Goal: Transaction & Acquisition: Purchase product/service

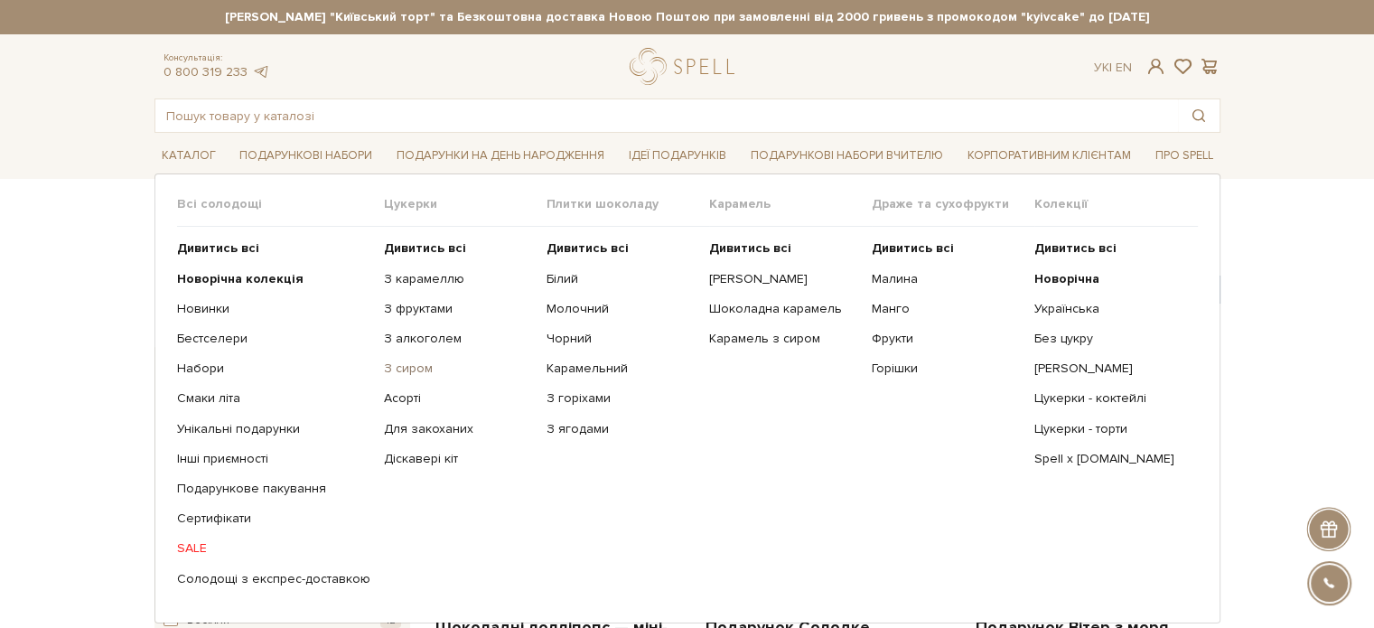
click at [401, 370] on link "З сиром" at bounding box center [458, 369] width 149 height 16
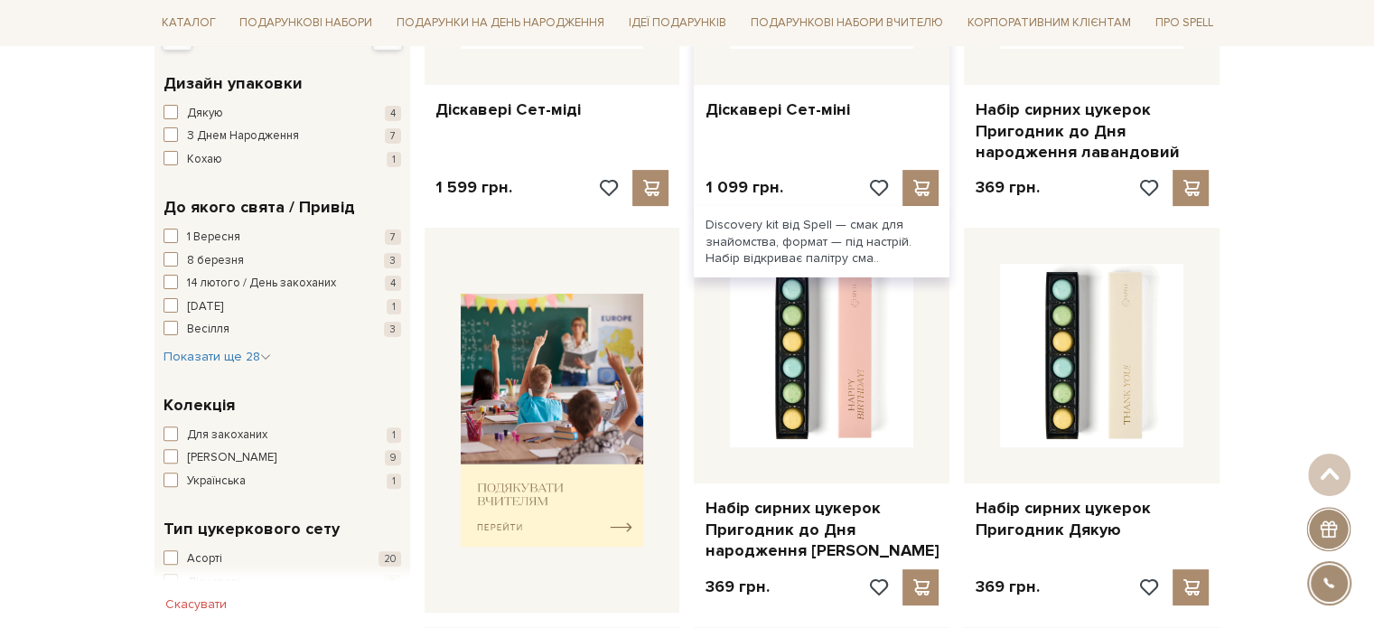
scroll to position [723, 0]
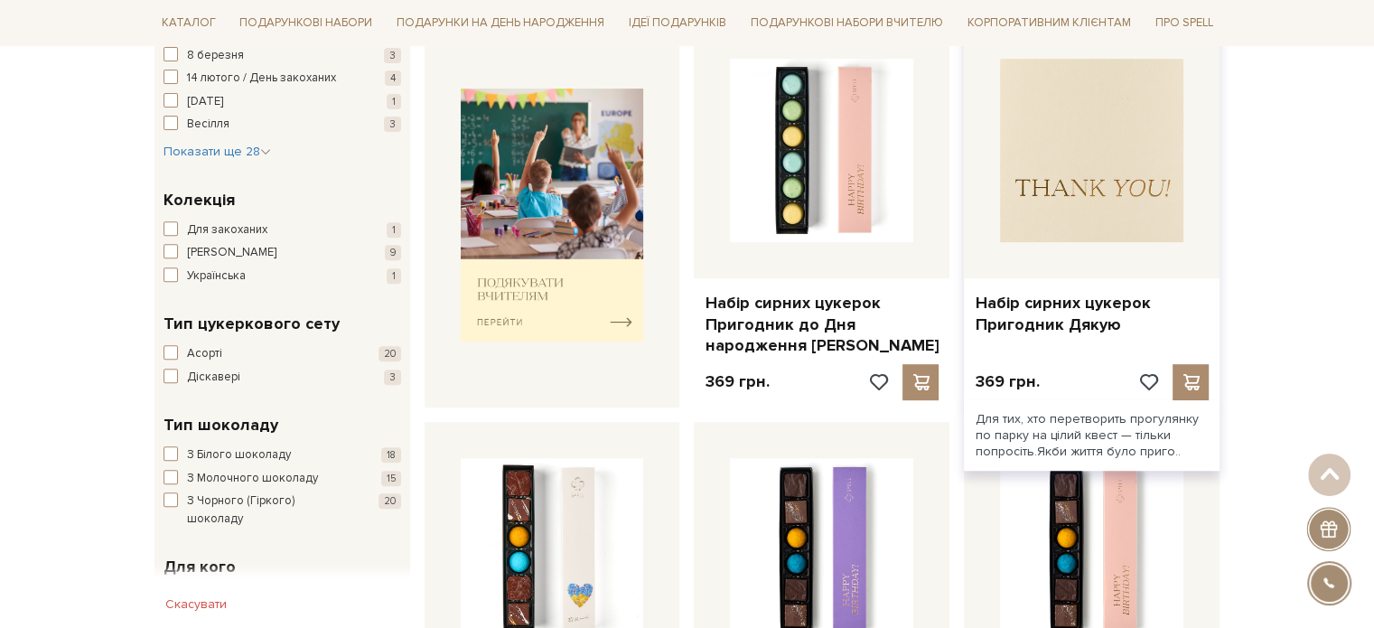
click at [1049, 129] on img at bounding box center [1091, 150] width 183 height 183
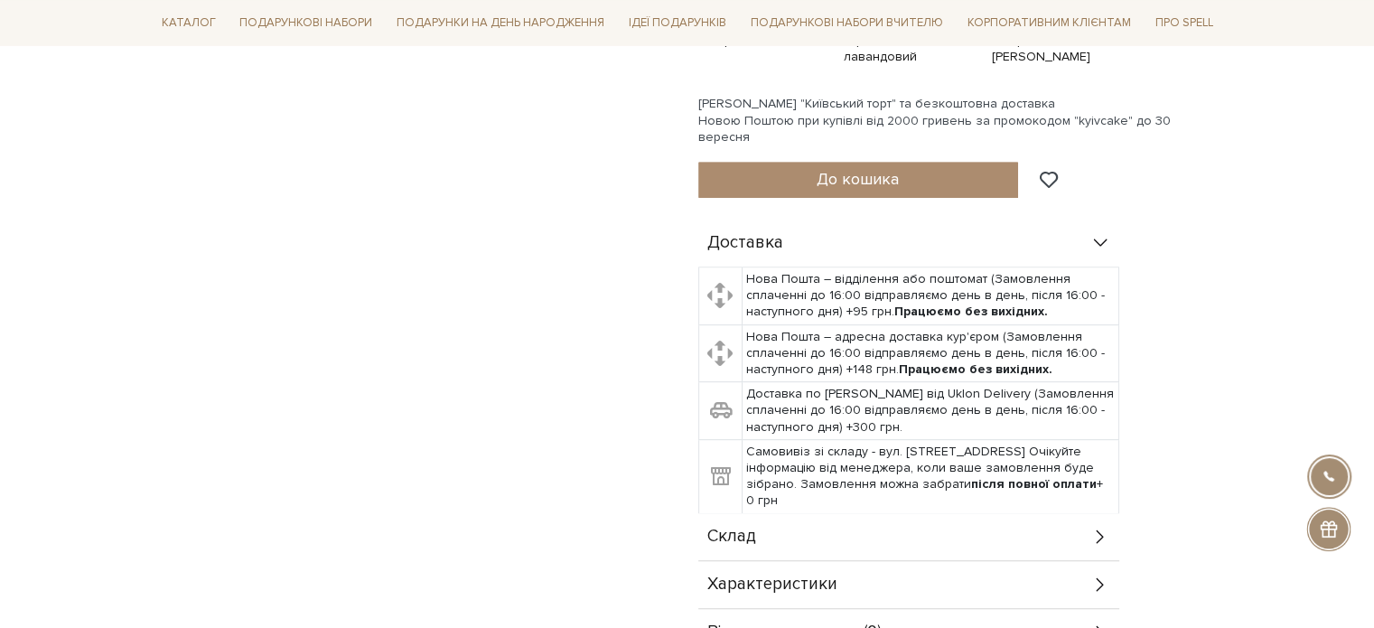
scroll to position [994, 0]
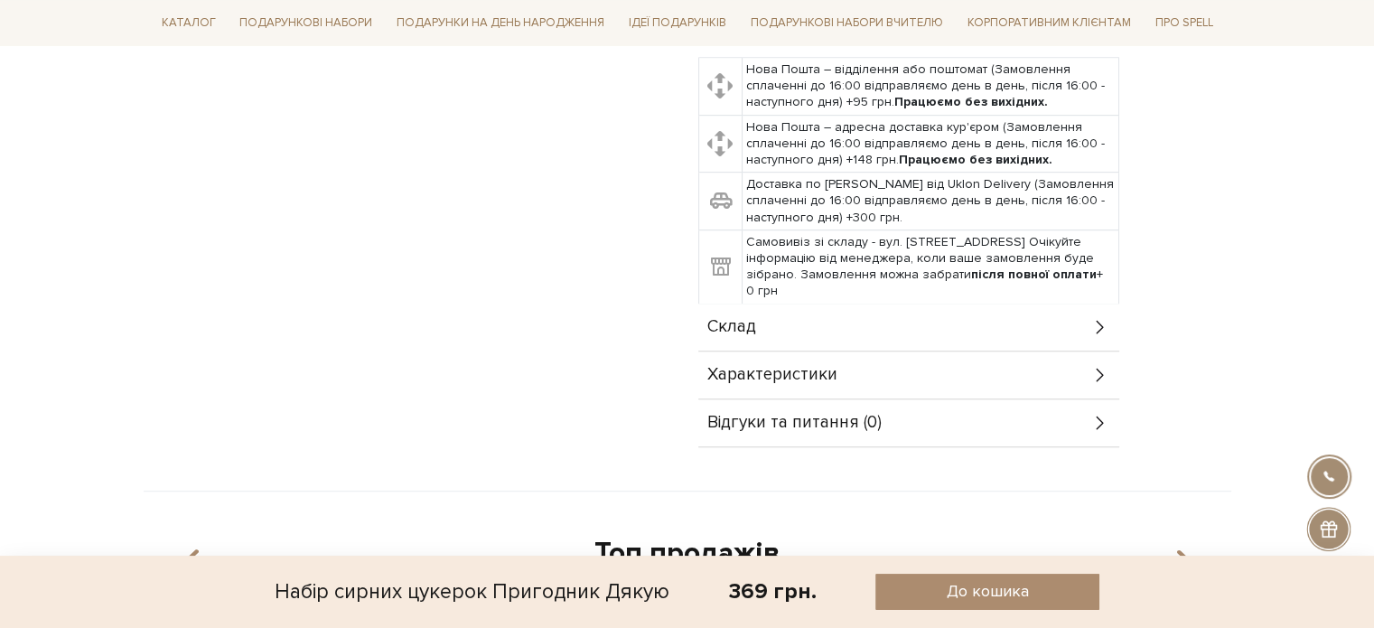
click at [789, 367] on span "Характеристики" at bounding box center [773, 375] width 130 height 16
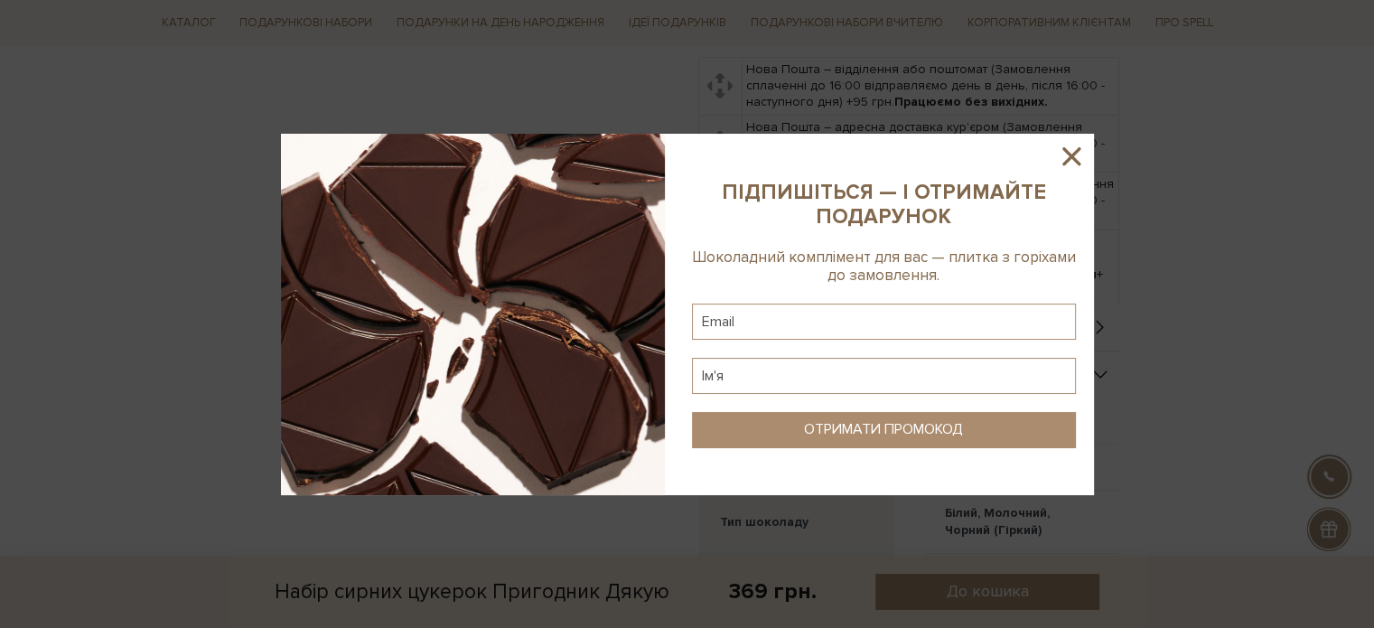
click at [1066, 156] on icon at bounding box center [1071, 156] width 31 height 31
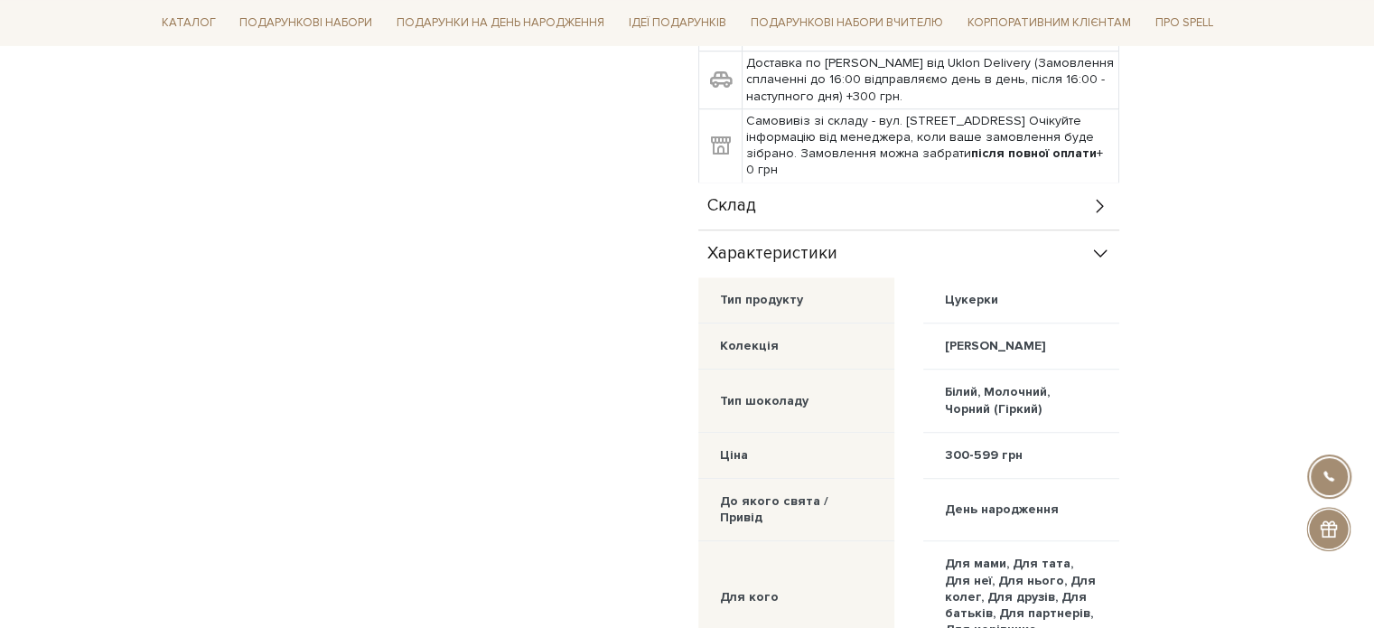
scroll to position [904, 0]
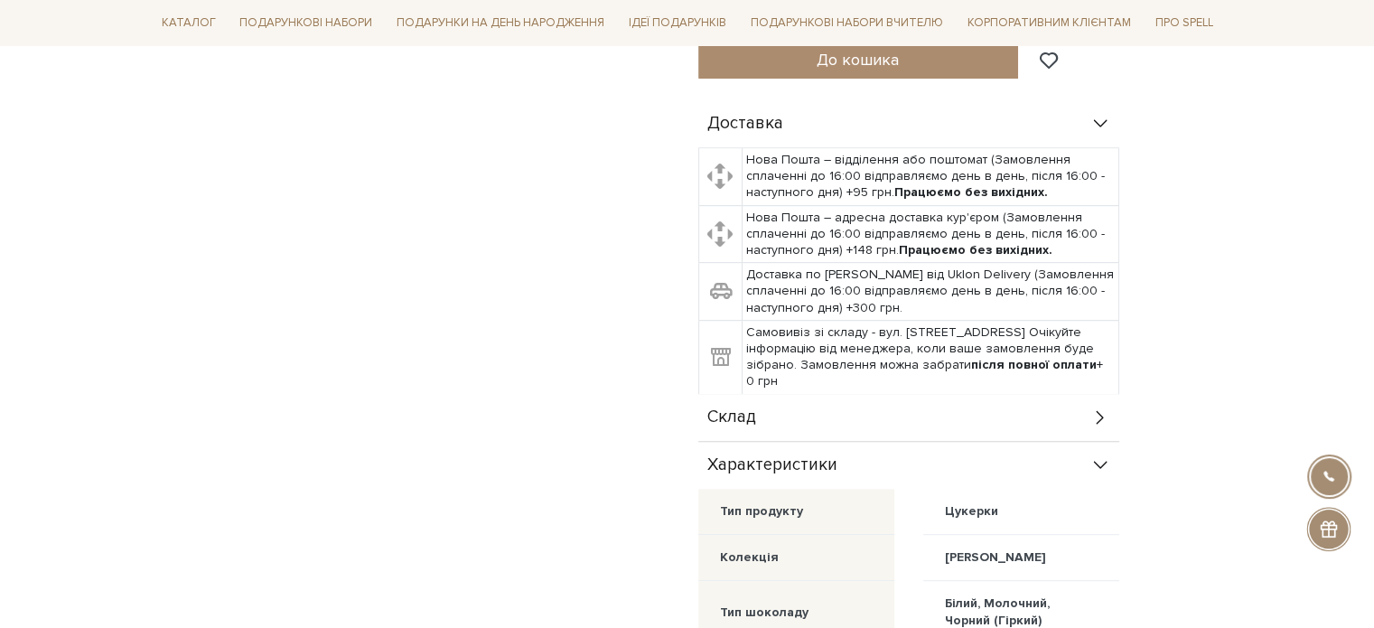
click at [769, 394] on div "Склад" at bounding box center [908, 417] width 421 height 47
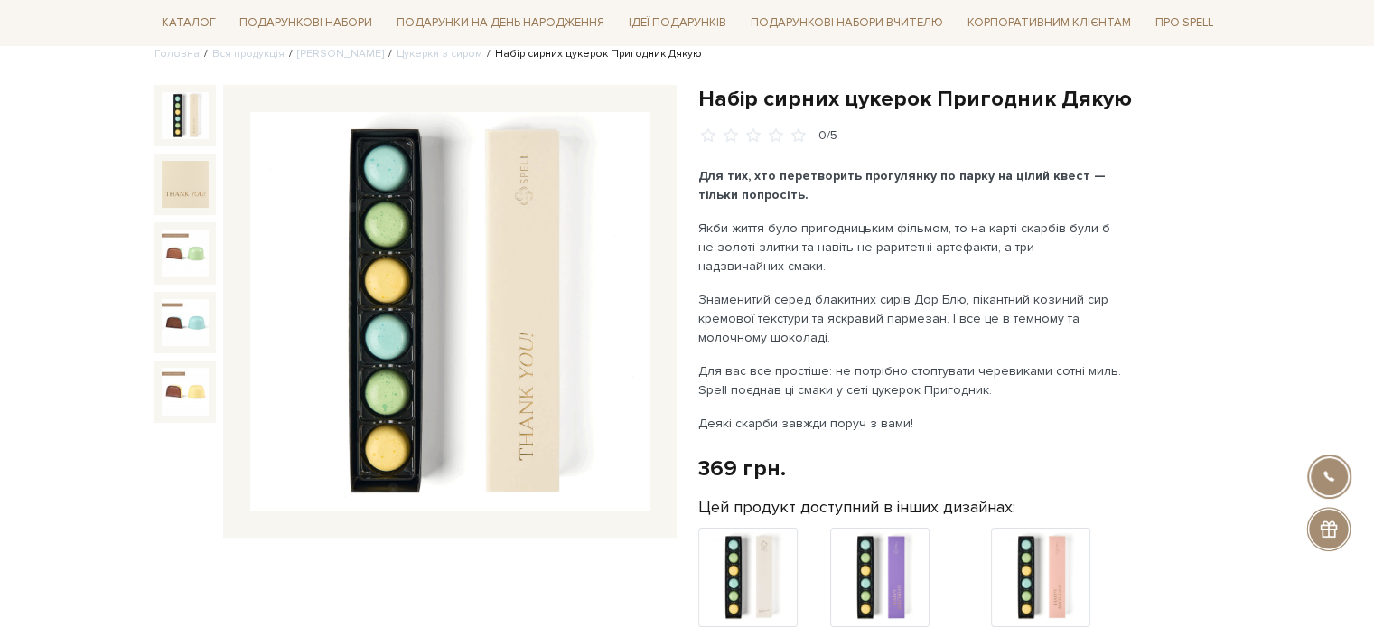
scroll to position [271, 0]
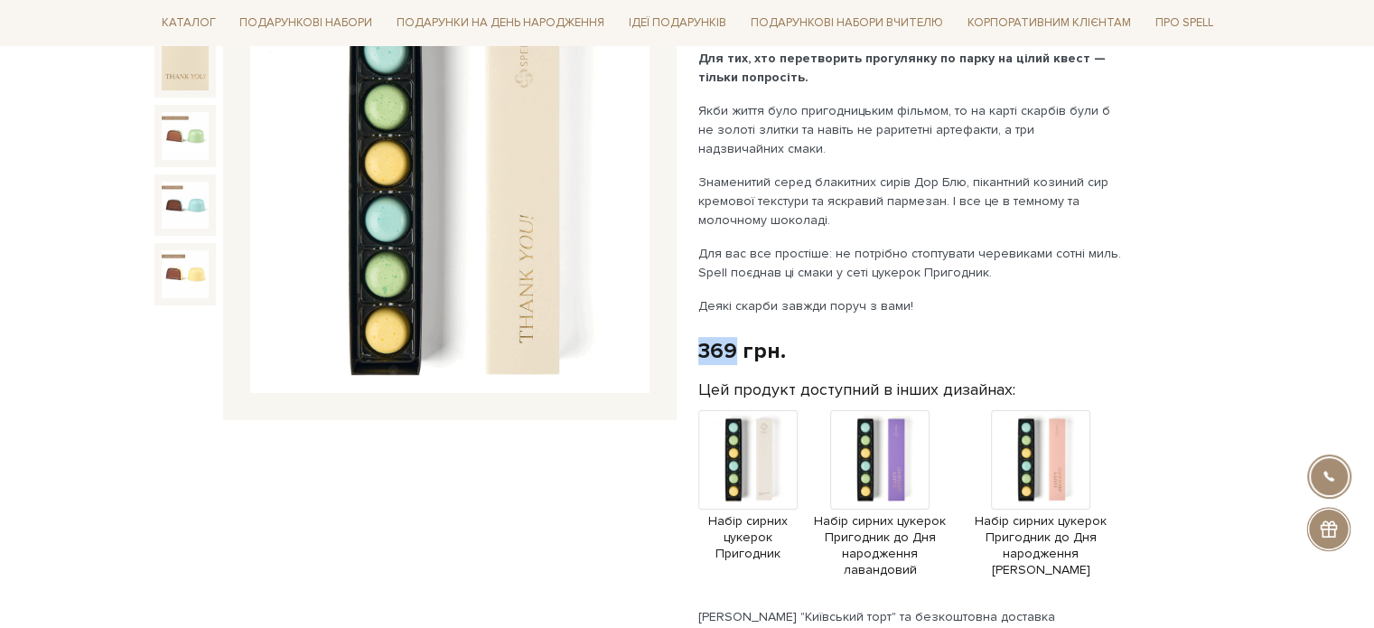
drag, startPoint x: 697, startPoint y: 351, endPoint x: 737, endPoint y: 357, distance: 41.2
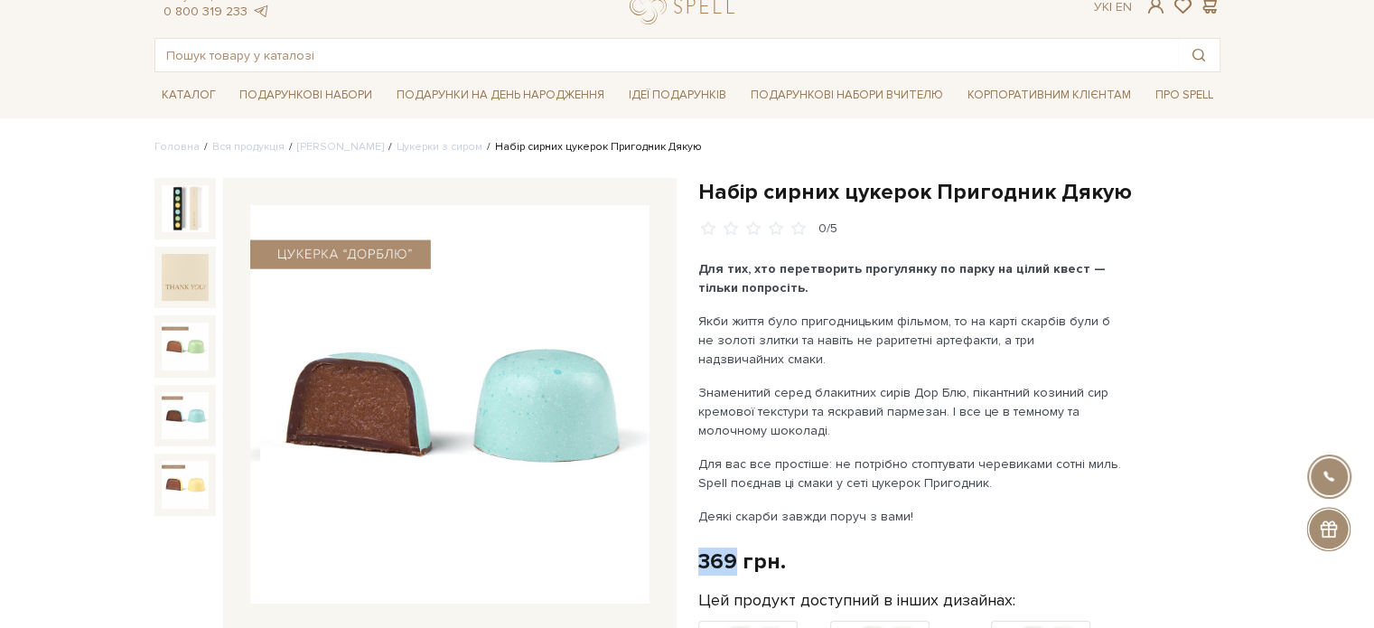
scroll to position [0, 0]
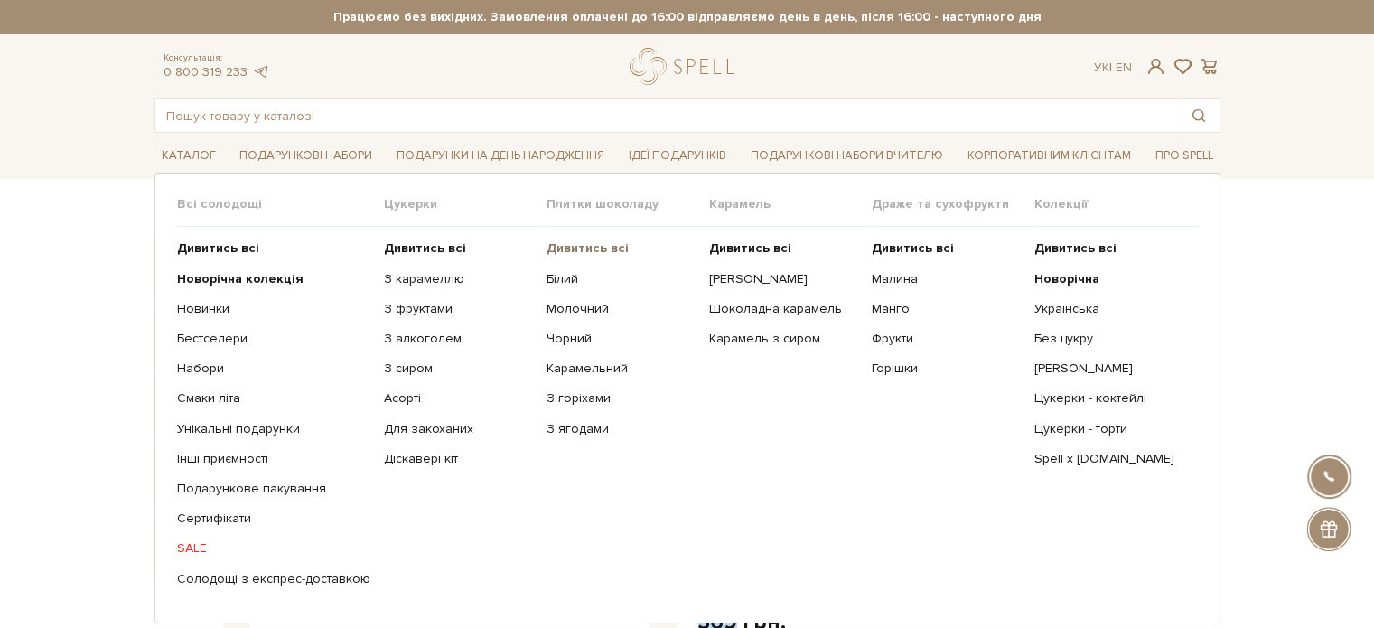
click at [570, 248] on b "Дивитись всі" at bounding box center [588, 247] width 82 height 15
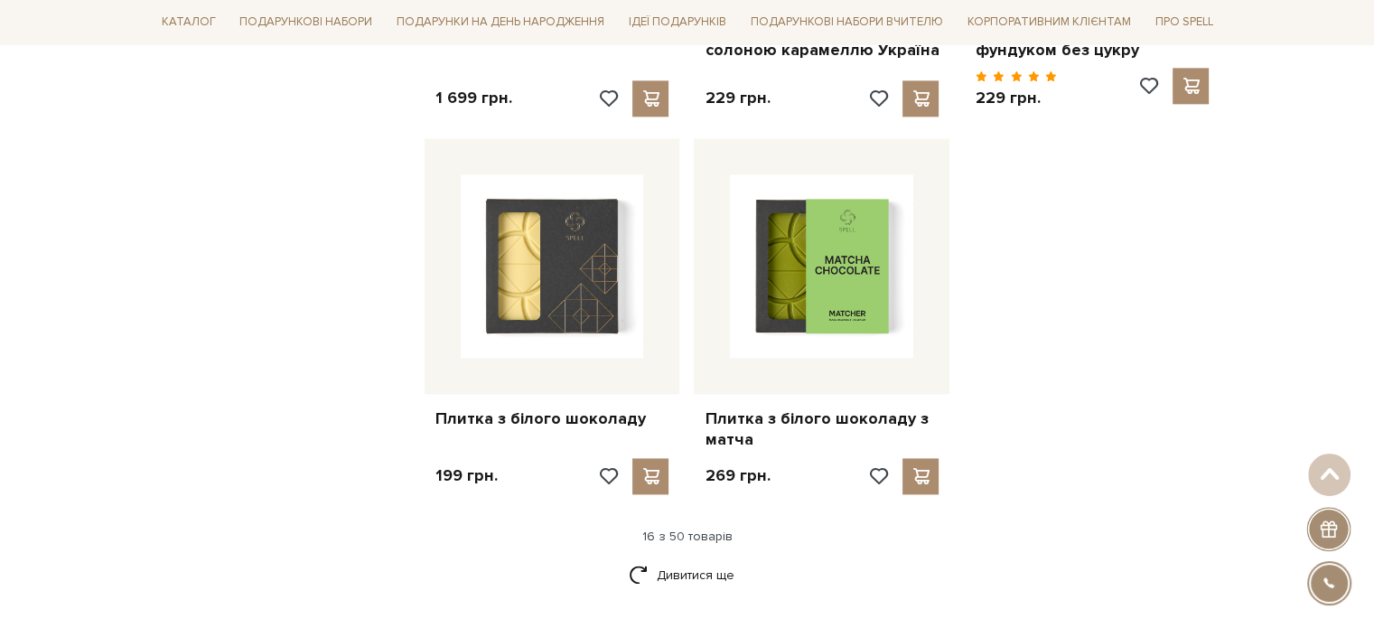
scroll to position [2440, 0]
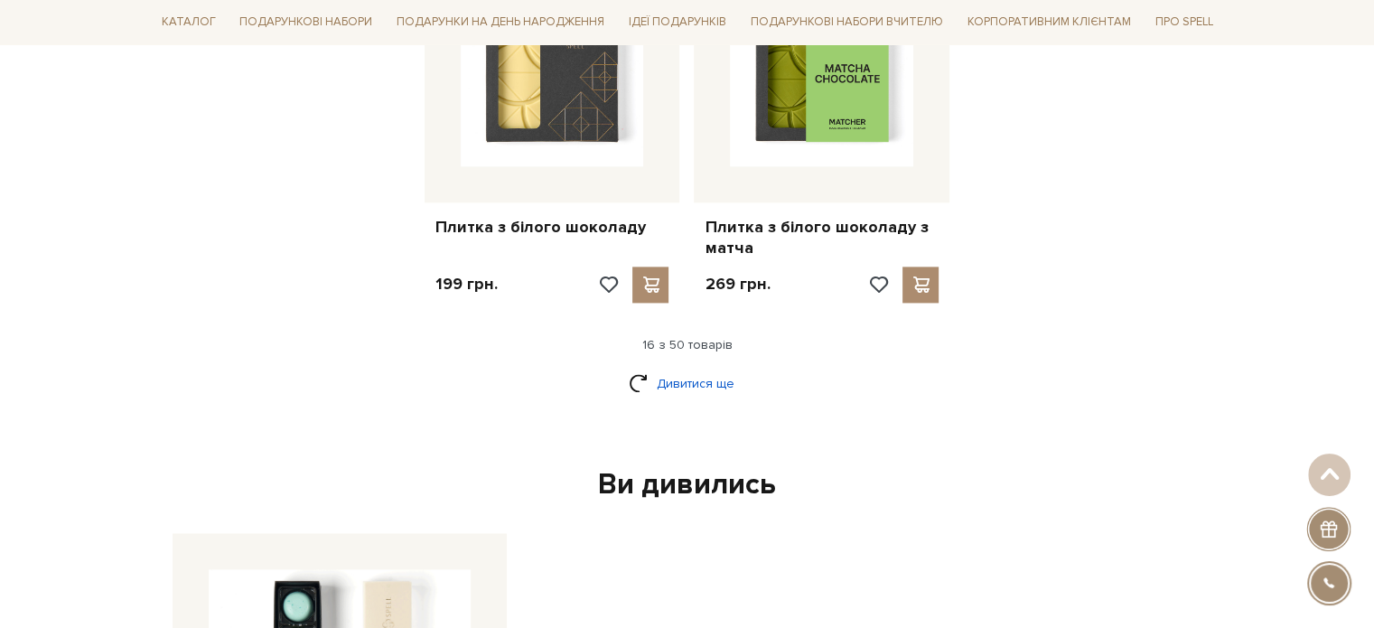
click at [692, 368] on link "Дивитися ще" at bounding box center [687, 384] width 117 height 32
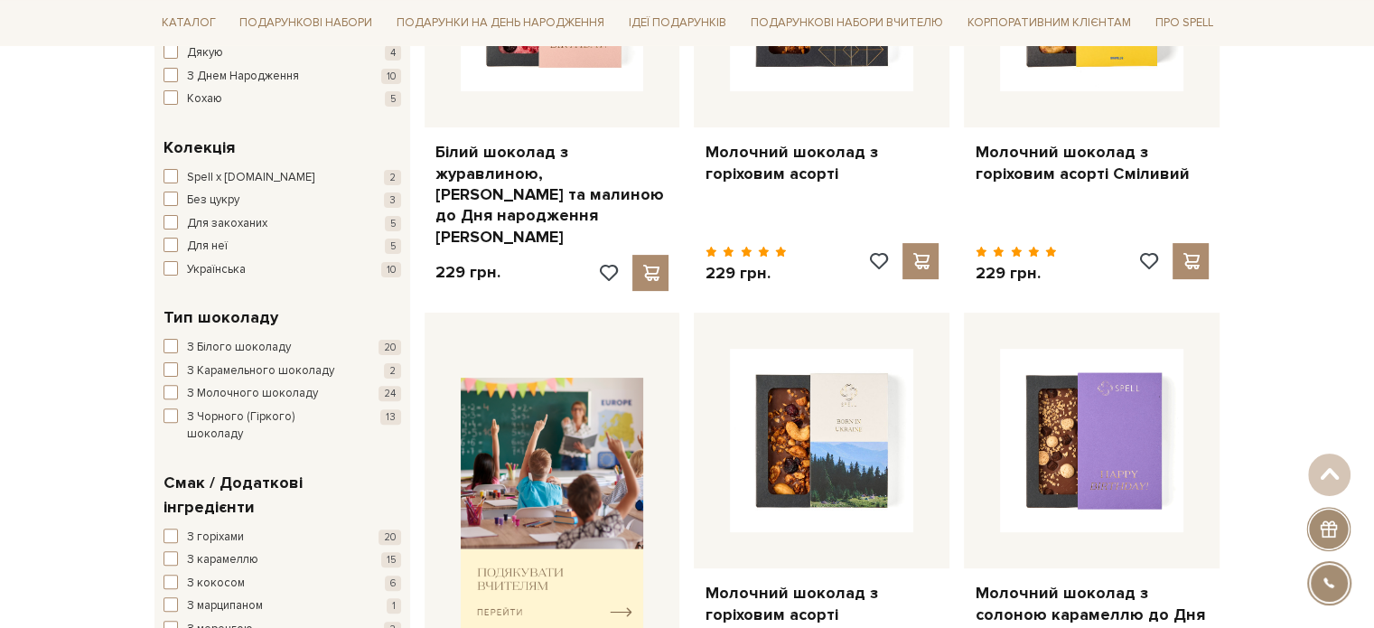
scroll to position [0, 0]
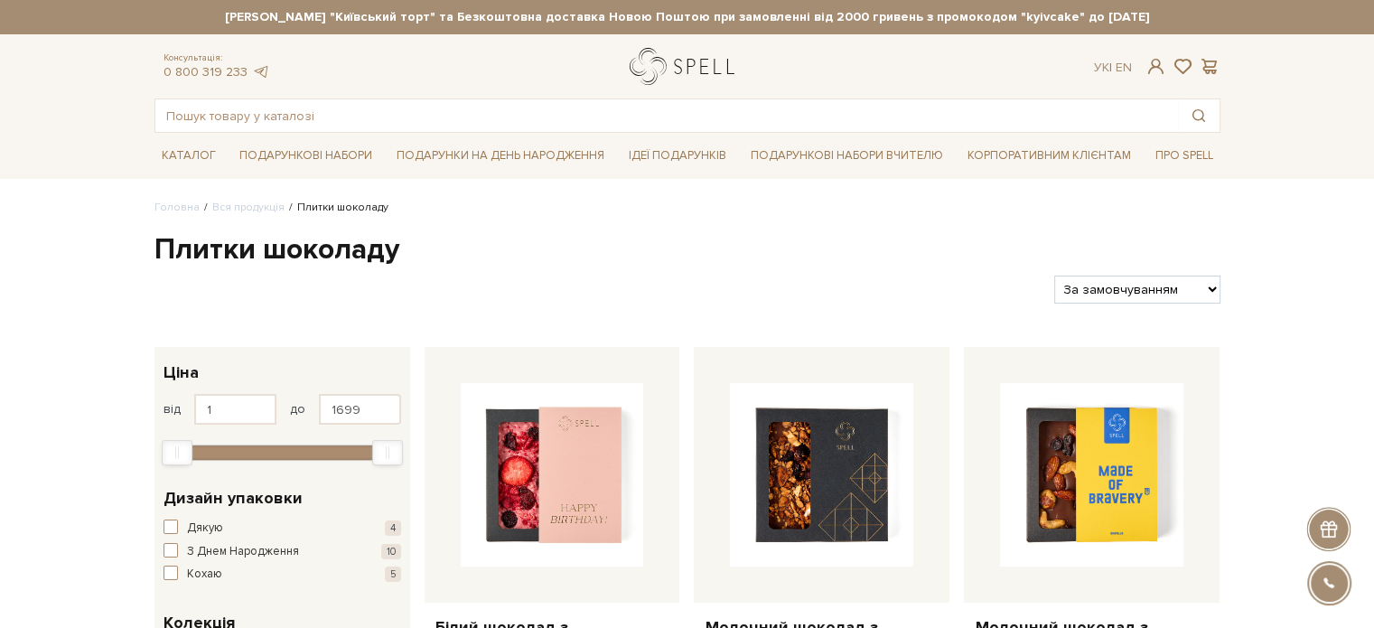
click at [672, 61] on link "logo" at bounding box center [686, 66] width 113 height 37
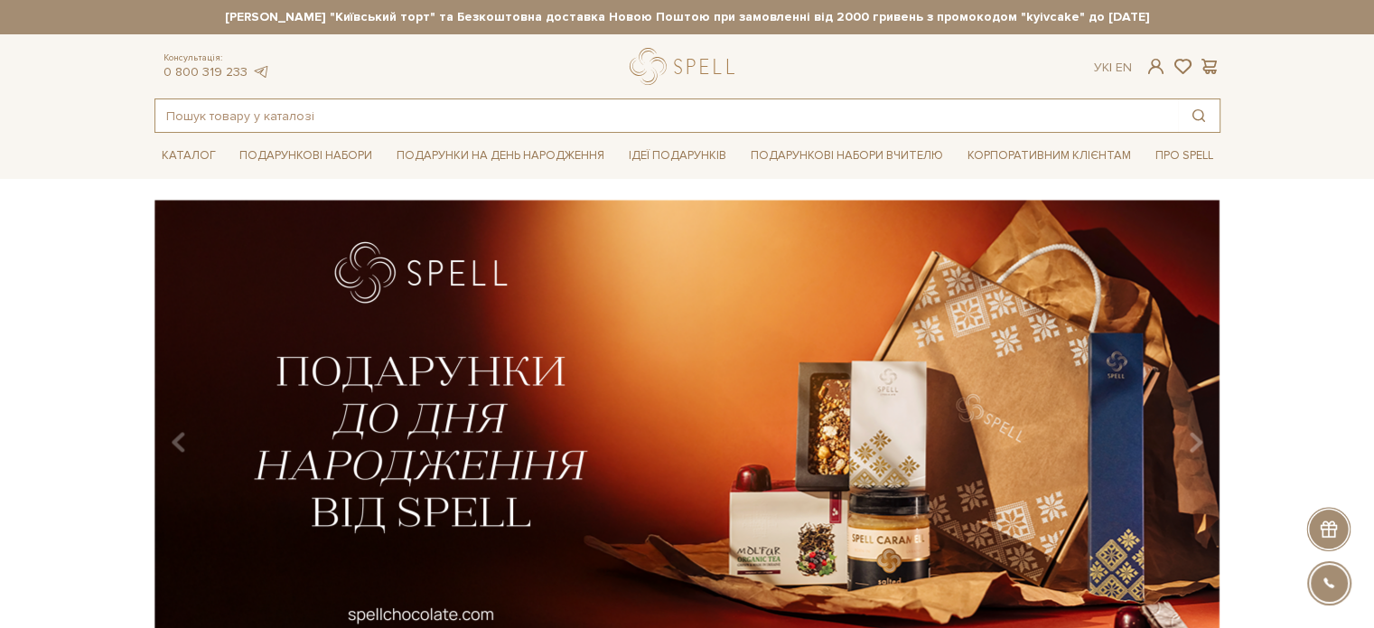
click at [227, 117] on input "text" at bounding box center [666, 115] width 1023 height 33
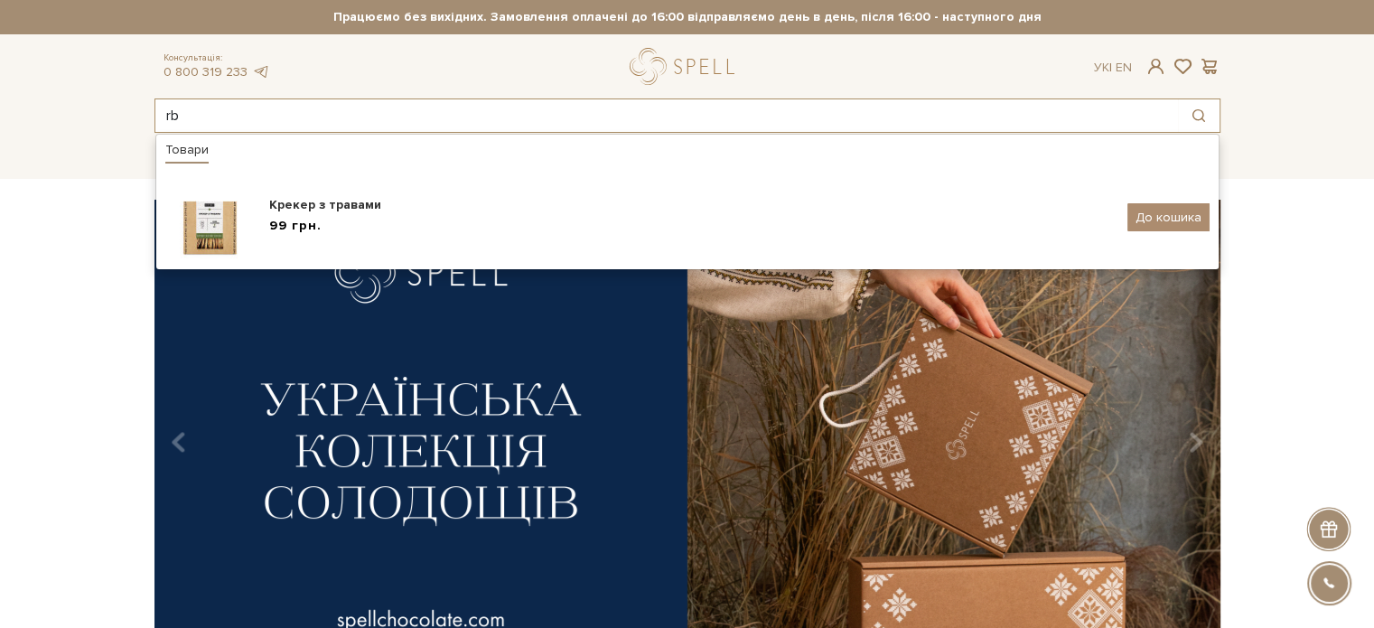
type input "r"
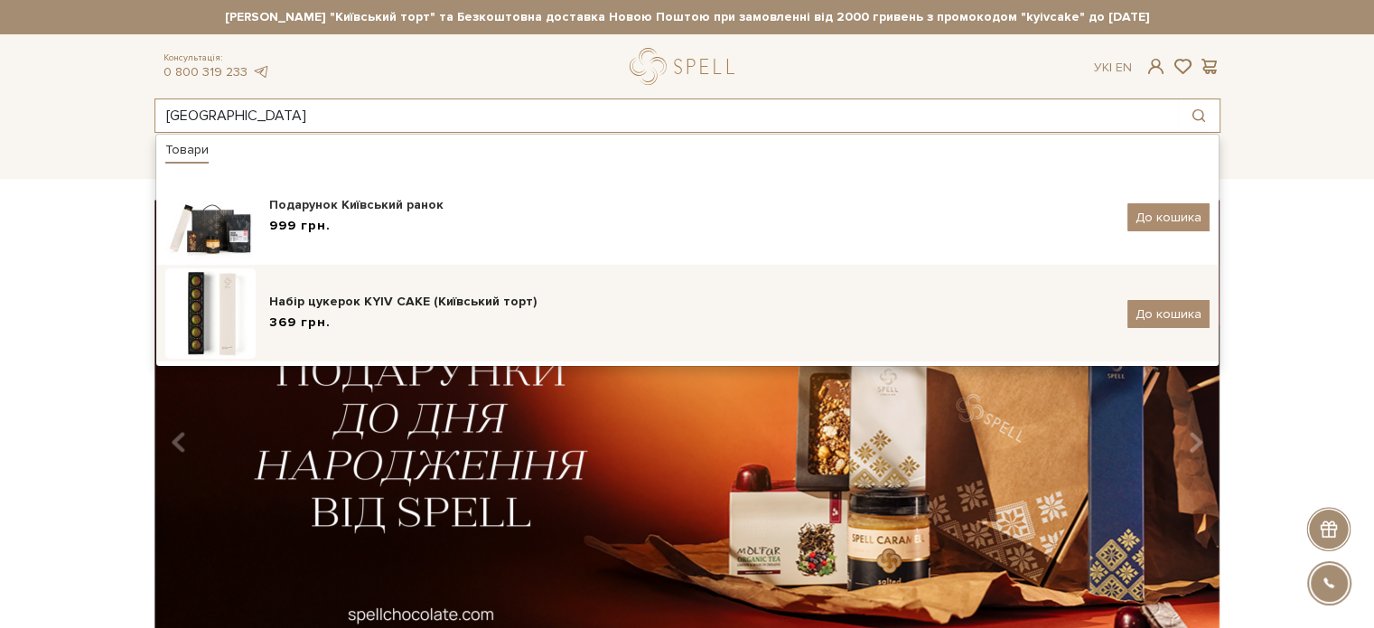
type input "київськи"
click at [339, 304] on div "Набір цукерок KYIV CAKE (Київський торт)" at bounding box center [691, 302] width 845 height 18
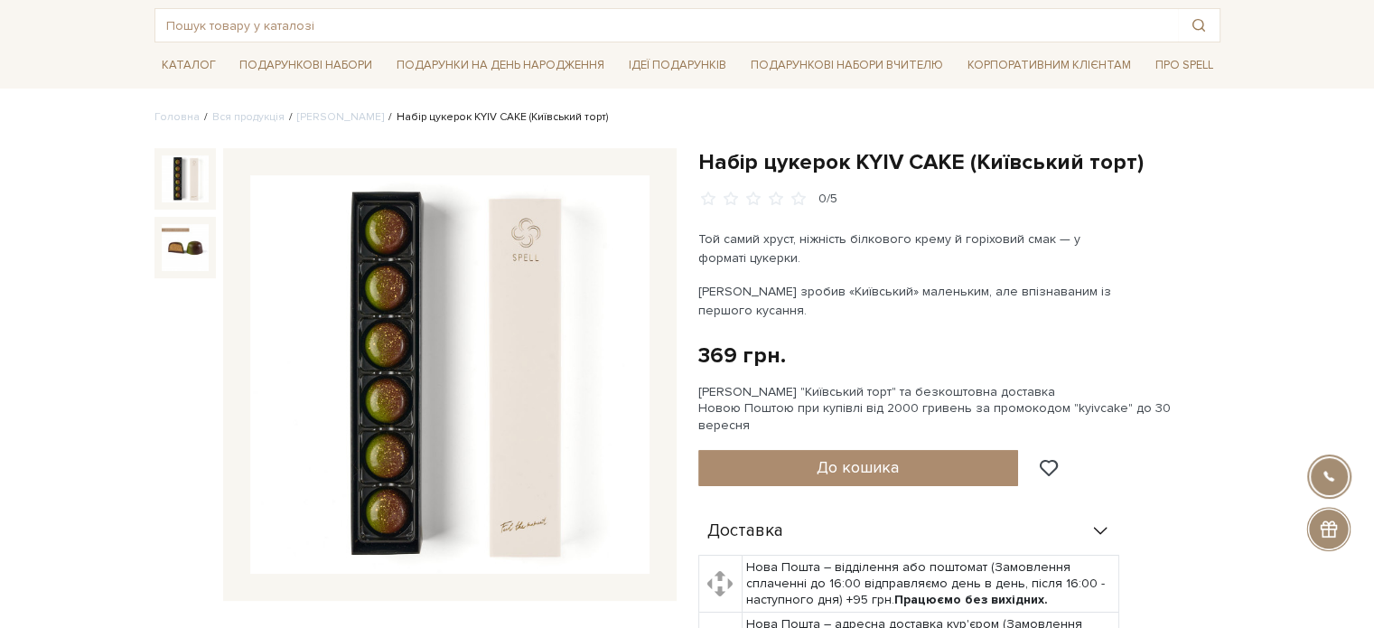
scroll to position [181, 0]
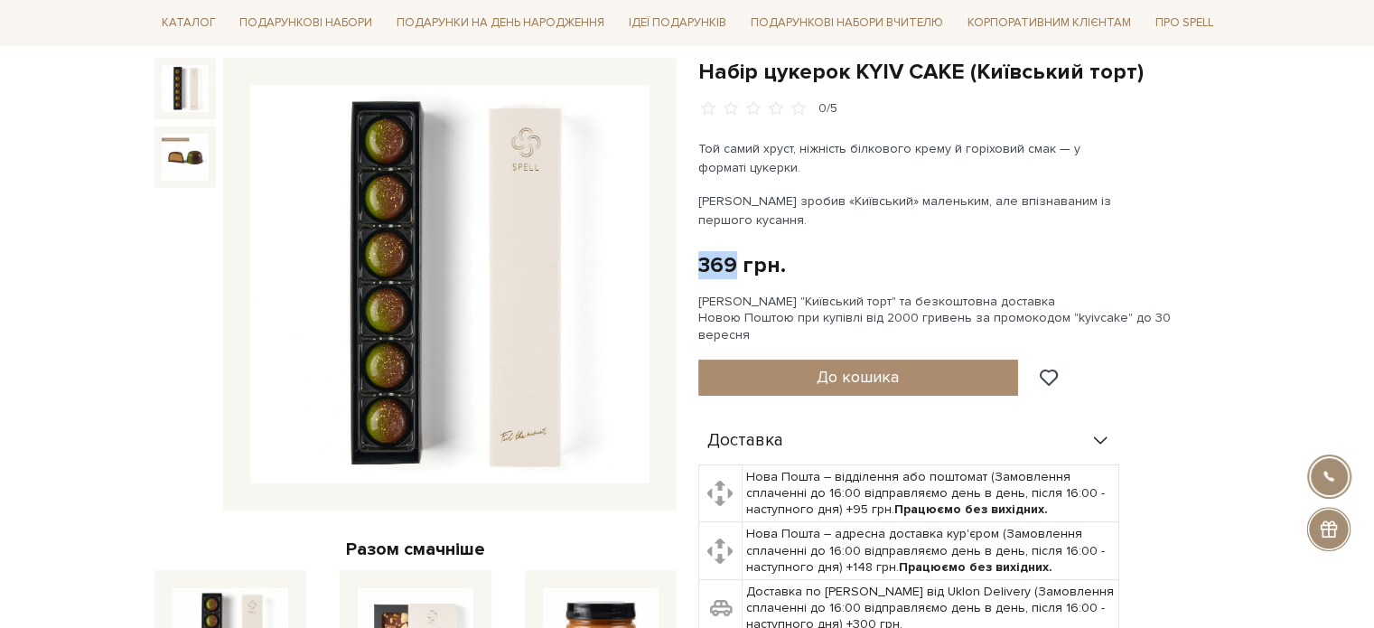
drag, startPoint x: 700, startPoint y: 270, endPoint x: 736, endPoint y: 270, distance: 36.1
click at [736, 270] on div "369 грн." at bounding box center [742, 265] width 88 height 28
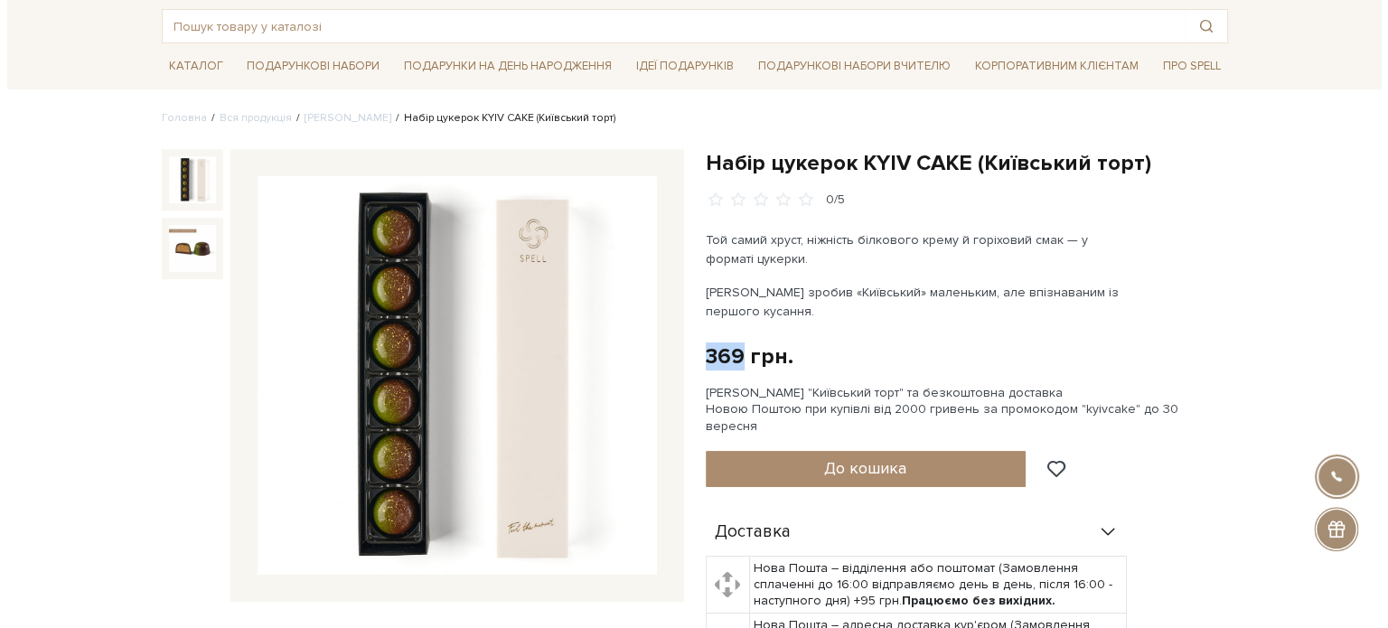
scroll to position [90, 0]
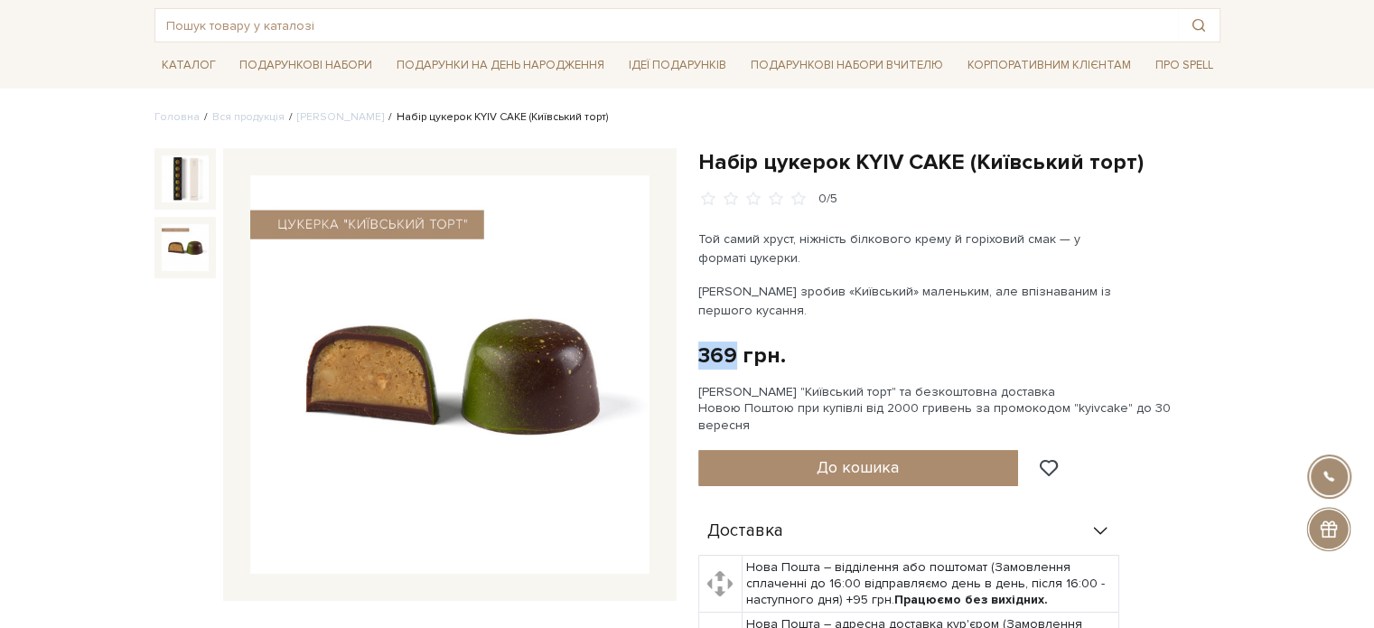
click at [200, 248] on img at bounding box center [185, 247] width 47 height 47
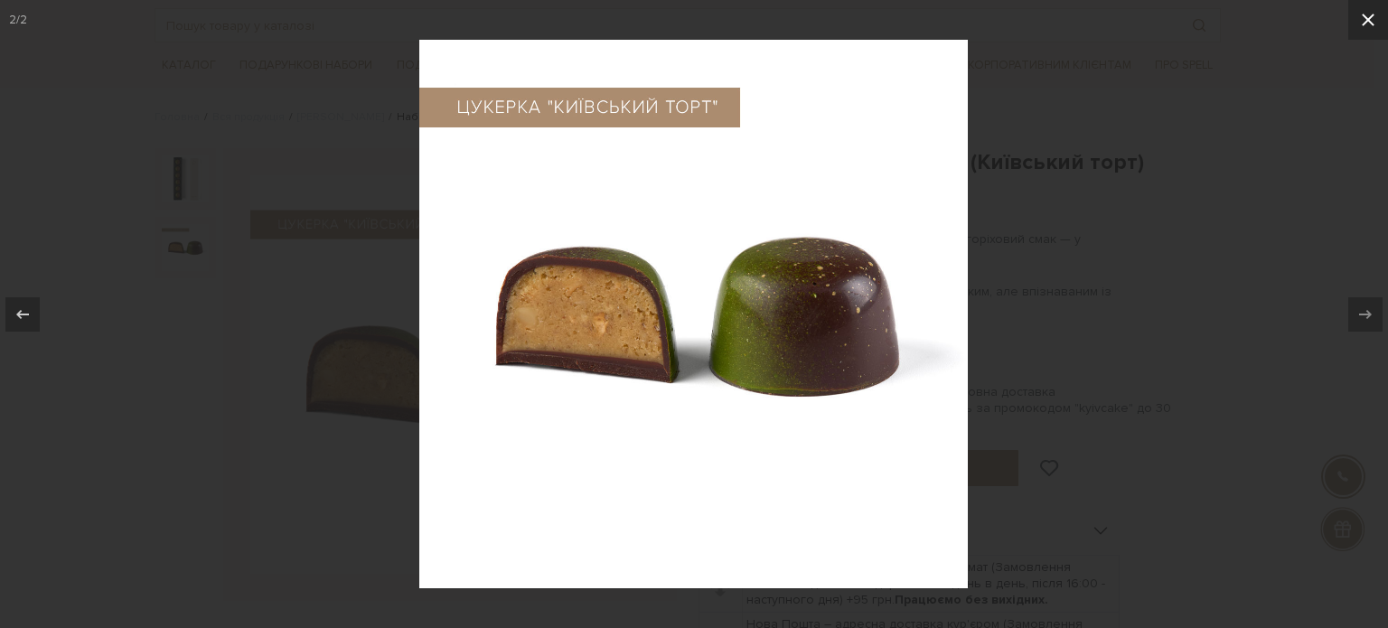
click at [1363, 21] on icon at bounding box center [1368, 20] width 22 height 22
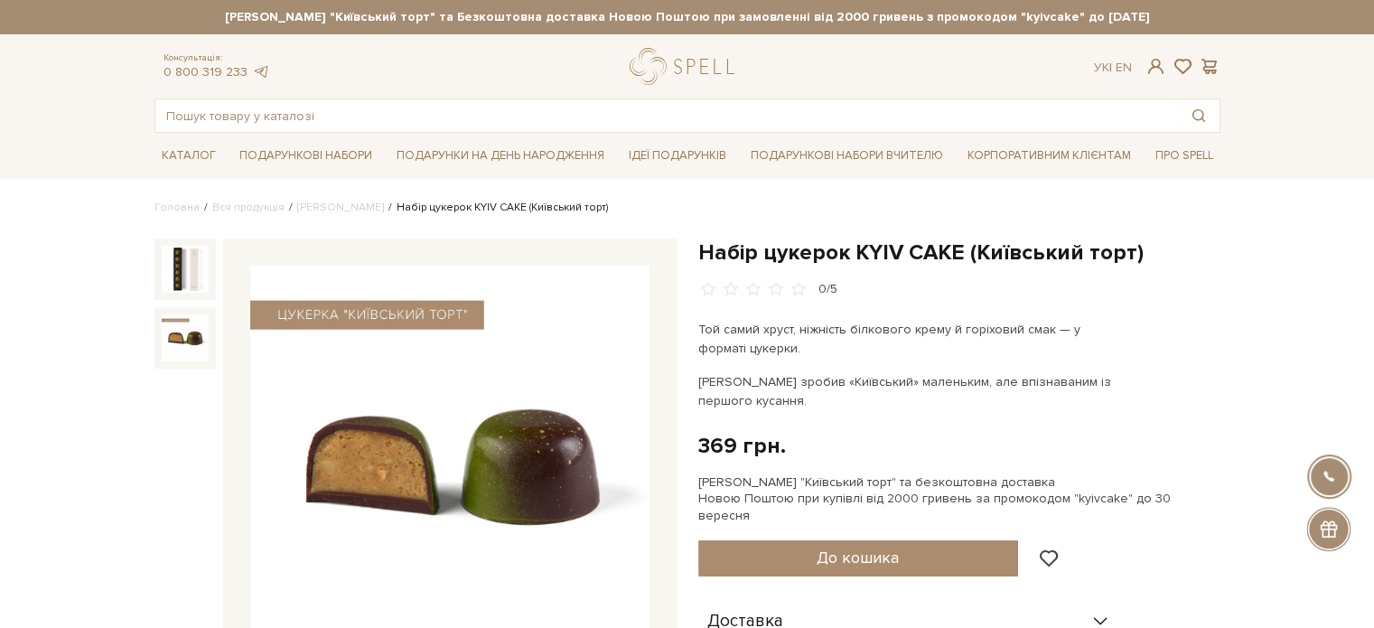
click at [800, 446] on div "369 грн. Оплата частинами:" at bounding box center [959, 446] width 522 height 28
click at [1149, 52] on div "Консультація: 0 800 319 233 Ук | En |" at bounding box center [688, 66] width 1088 height 37
